Goal: Information Seeking & Learning: Learn about a topic

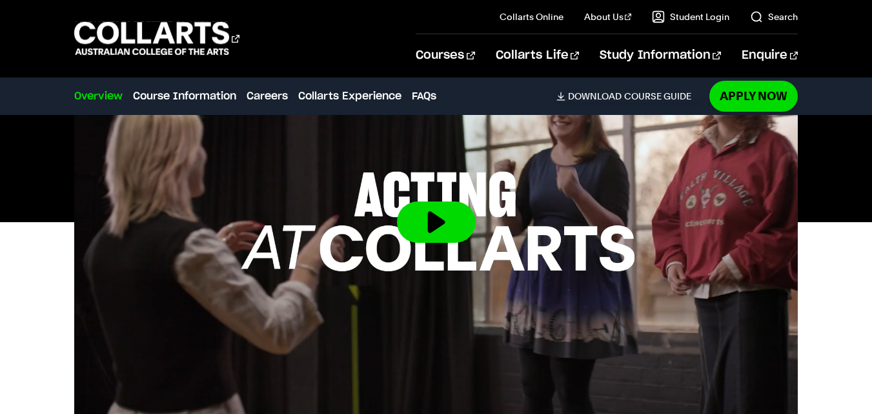
scroll to position [498, 0]
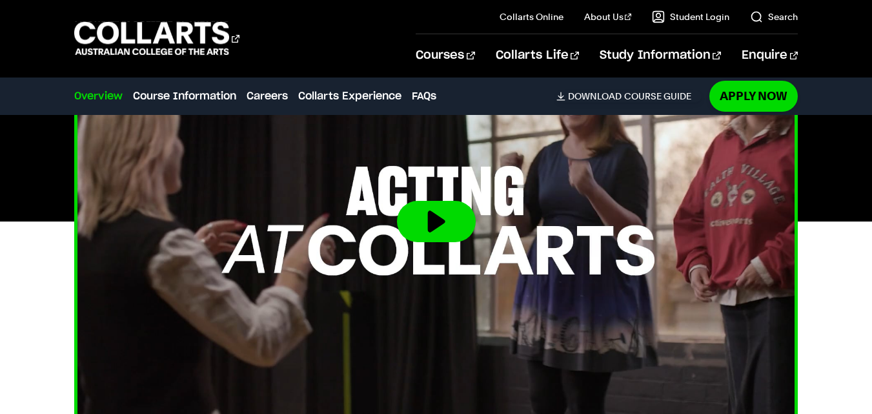
click at [437, 219] on button at bounding box center [436, 221] width 79 height 41
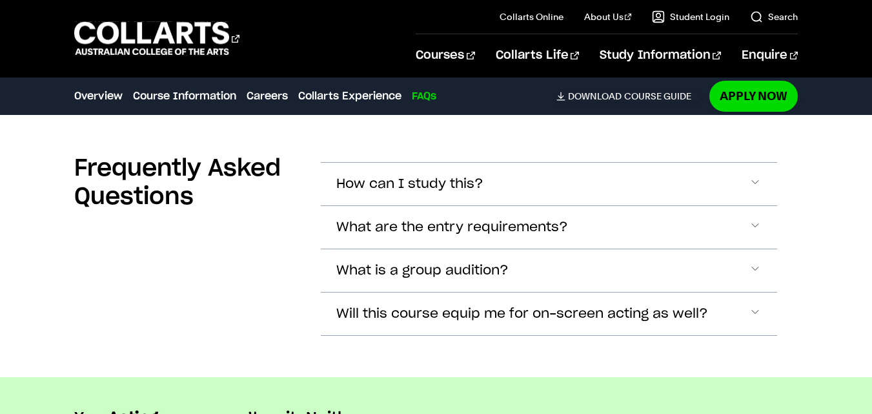
scroll to position [3573, 0]
click at [590, 223] on button "What are the entry requirements?" at bounding box center [549, 228] width 456 height 43
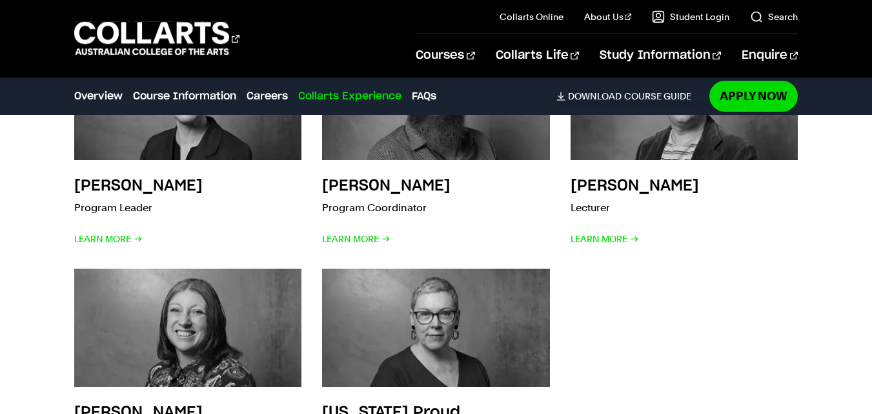
scroll to position [3112, 0]
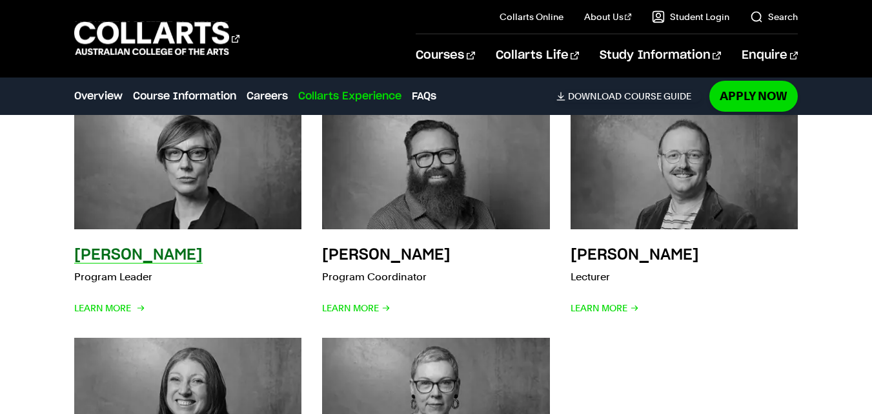
click at [130, 255] on h3 "[PERSON_NAME]" at bounding box center [138, 254] width 128 height 15
